Goal: Information Seeking & Learning: Find specific fact

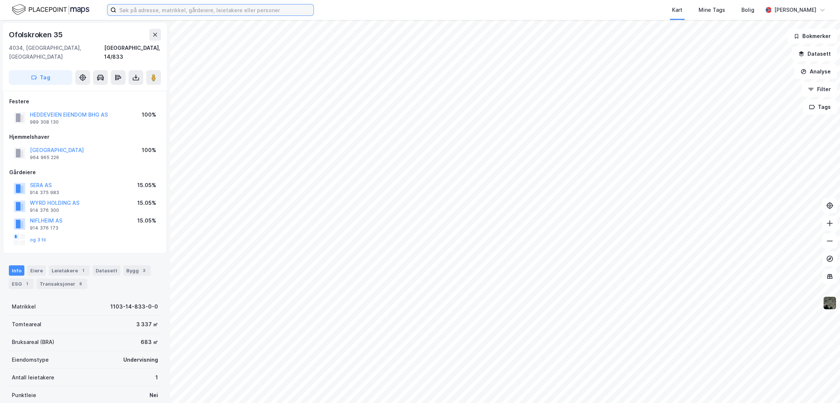
click at [257, 15] on input at bounding box center [214, 9] width 197 height 11
paste input "[STREET_ADDRESS]"
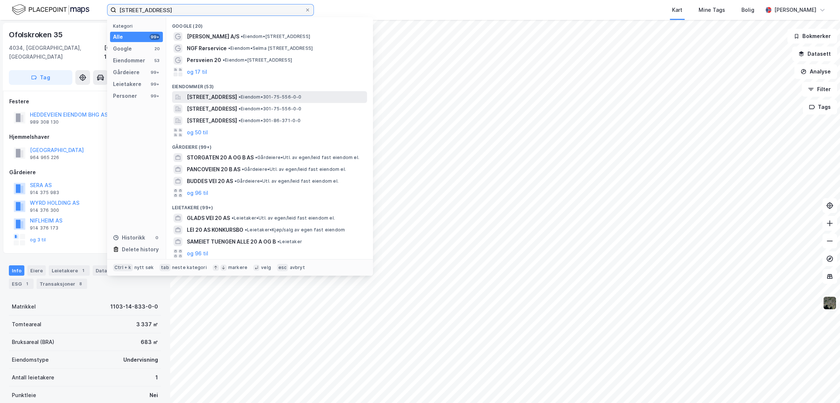
type input "[STREET_ADDRESS]"
click at [226, 96] on span "[STREET_ADDRESS]" at bounding box center [212, 97] width 50 height 9
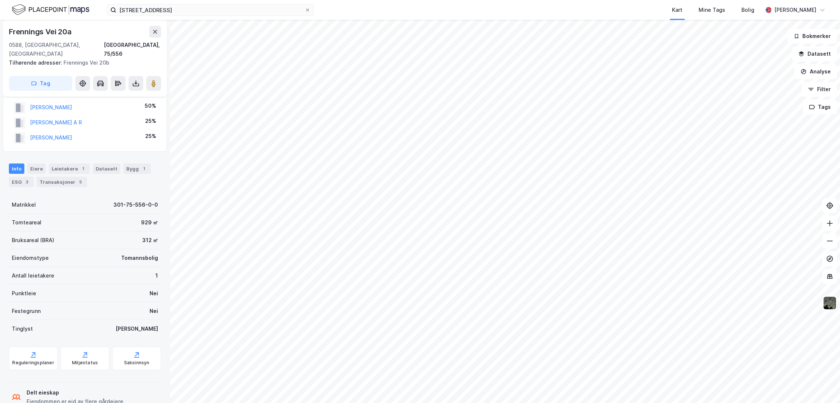
scroll to position [30, 0]
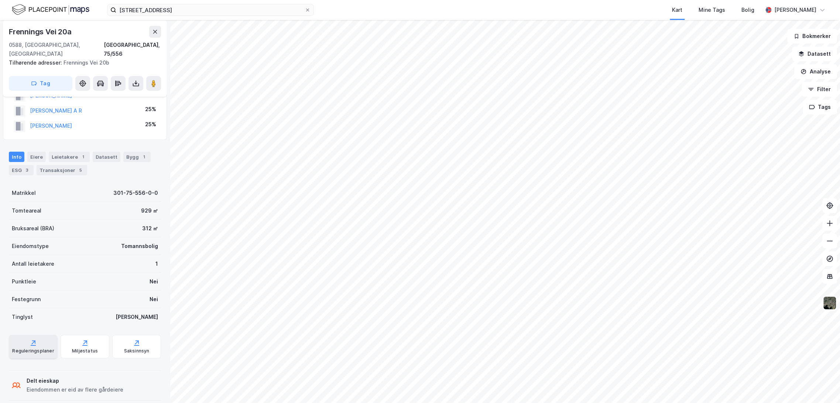
click at [28, 348] on div "Reguleringsplaner" at bounding box center [33, 351] width 42 height 6
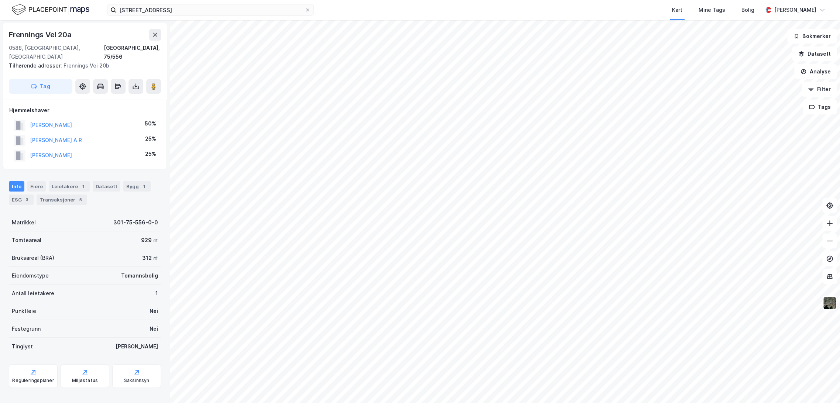
drag, startPoint x: 83, startPoint y: 115, endPoint x: 28, endPoint y: 118, distance: 54.7
click at [28, 118] on div "[PERSON_NAME] 50%" at bounding box center [84, 125] width 151 height 15
click at [0, 0] on button "[PERSON_NAME]" at bounding box center [0, 0] width 0 height 0
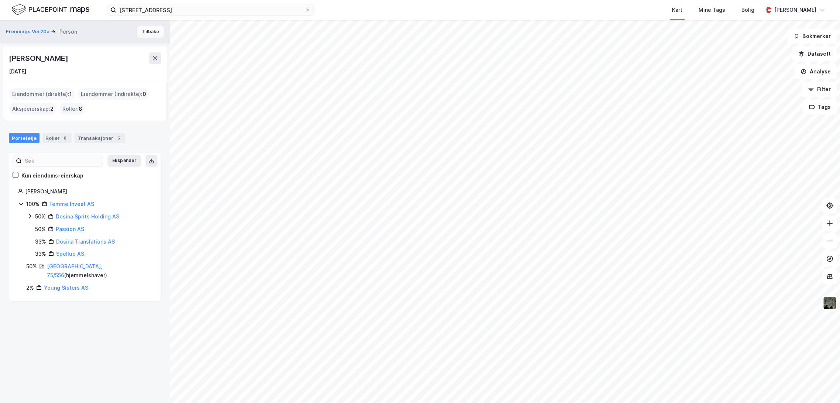
click at [148, 30] on button "Tilbake" at bounding box center [150, 32] width 27 height 12
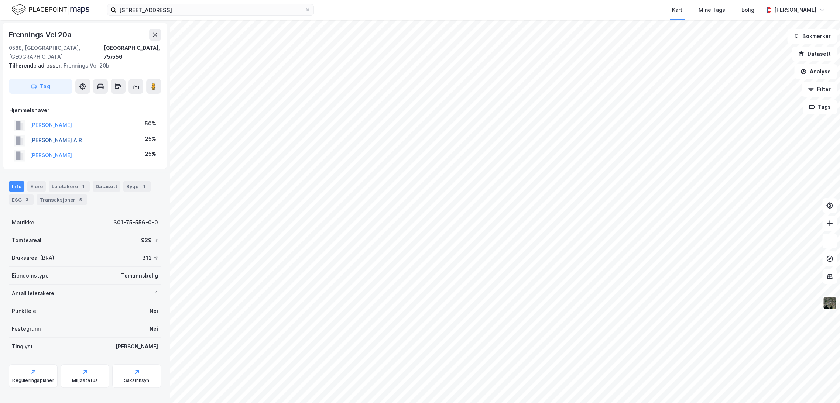
click at [0, 0] on button "[PERSON_NAME] A R" at bounding box center [0, 0] width 0 height 0
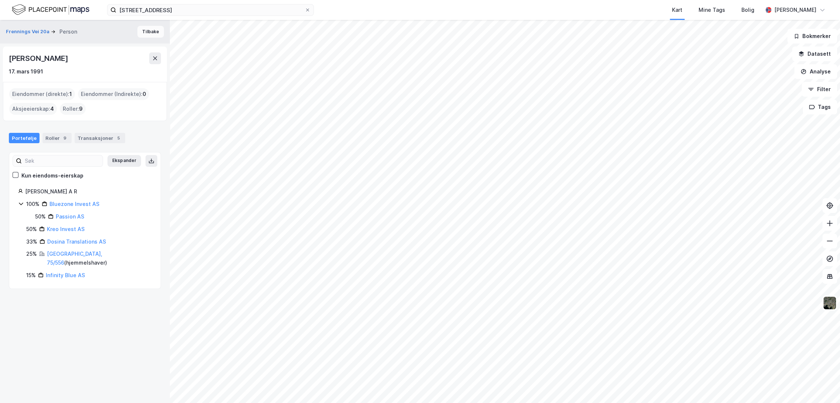
click at [140, 29] on button "Tilbake" at bounding box center [150, 32] width 27 height 12
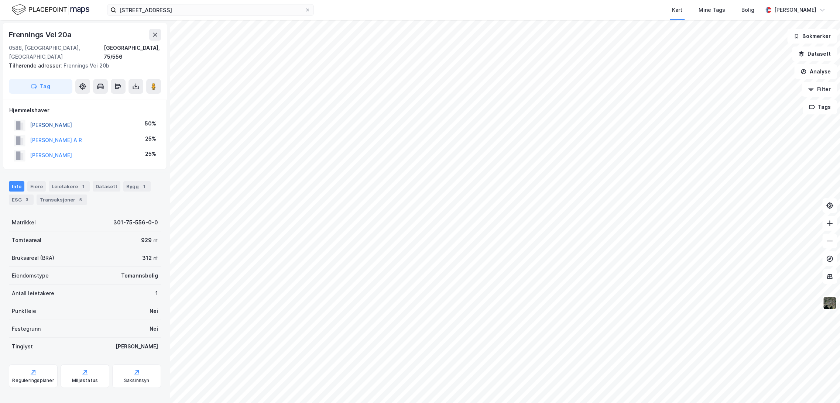
click at [0, 0] on button "[PERSON_NAME]" at bounding box center [0, 0] width 0 height 0
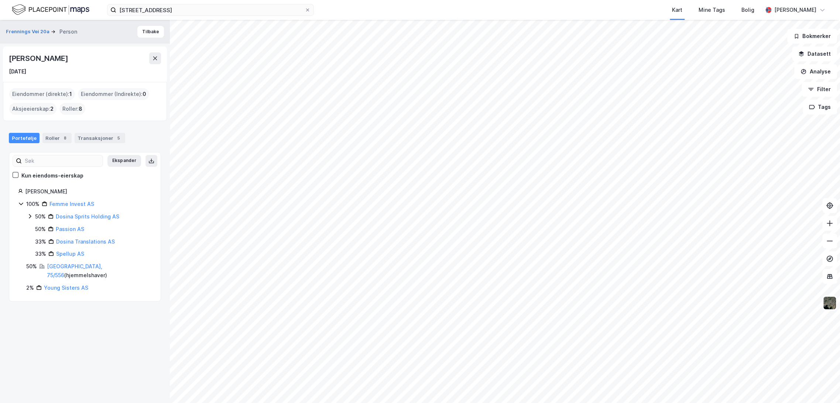
drag, startPoint x: 10, startPoint y: 58, endPoint x: 85, endPoint y: 63, distance: 74.7
click at [85, 63] on div "[PERSON_NAME]" at bounding box center [85, 58] width 152 height 12
click at [61, 59] on div "[PERSON_NAME]" at bounding box center [39, 58] width 61 height 12
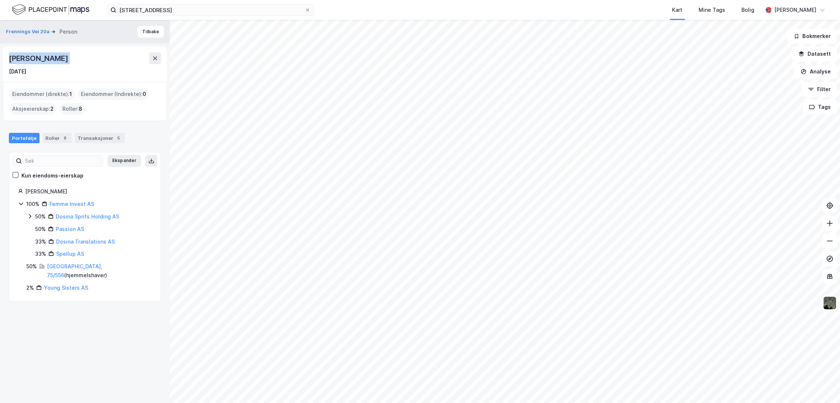
click at [61, 59] on div "[PERSON_NAME]" at bounding box center [39, 58] width 61 height 12
copy div "[PERSON_NAME]"
